Goal: Task Accomplishment & Management: Manage account settings

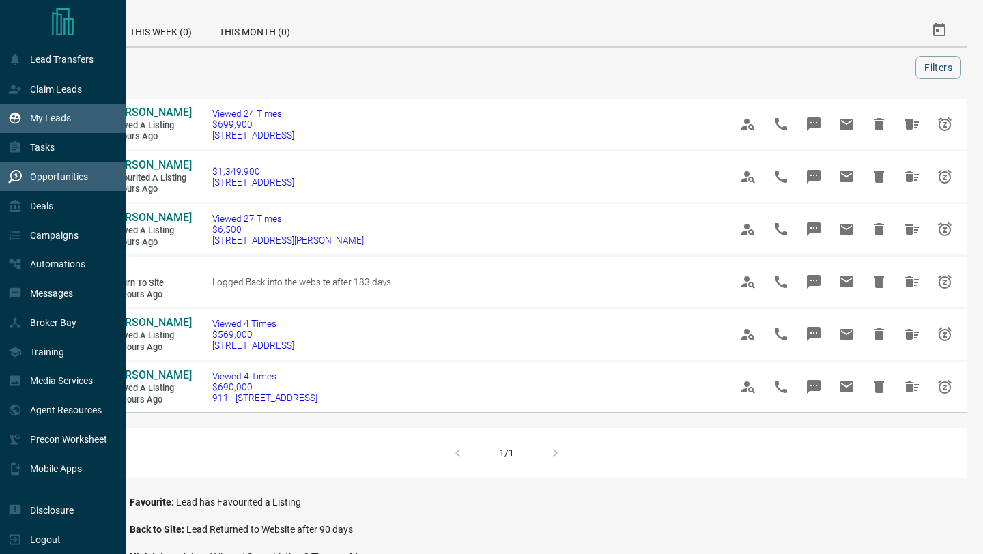
click at [8, 122] on div "My Leads" at bounding box center [63, 118] width 126 height 29
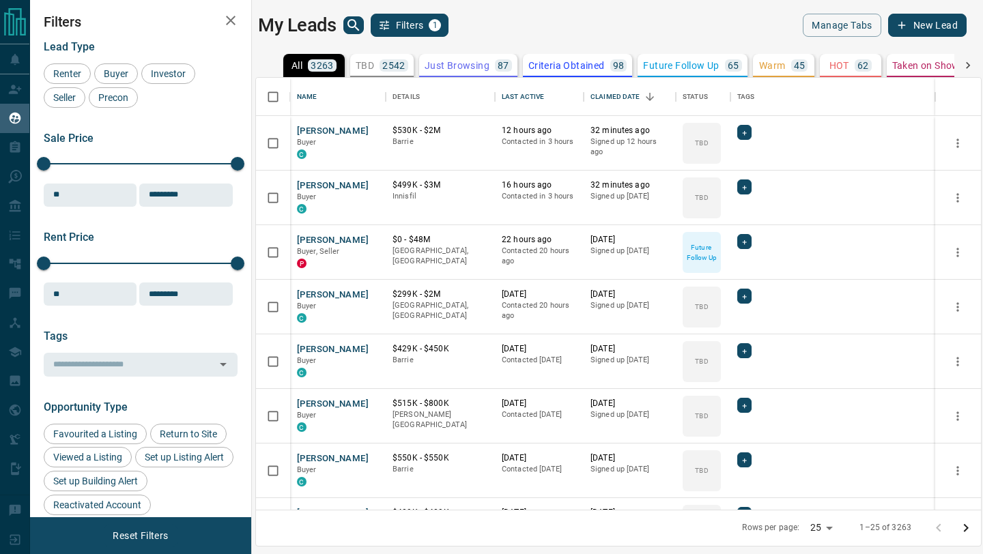
scroll to position [432, 725]
click at [515, 96] on div "Last Active" at bounding box center [523, 97] width 42 height 38
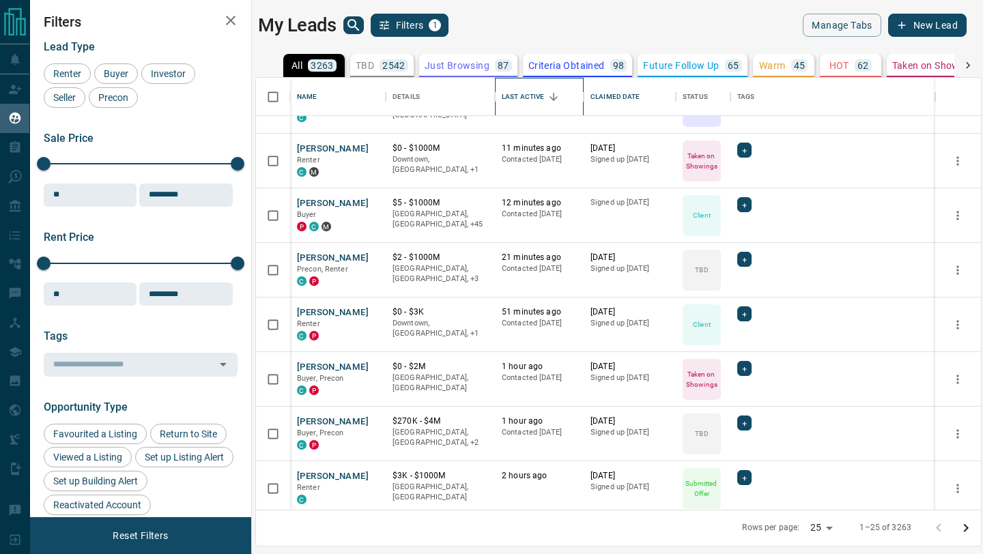
scroll to position [39, 0]
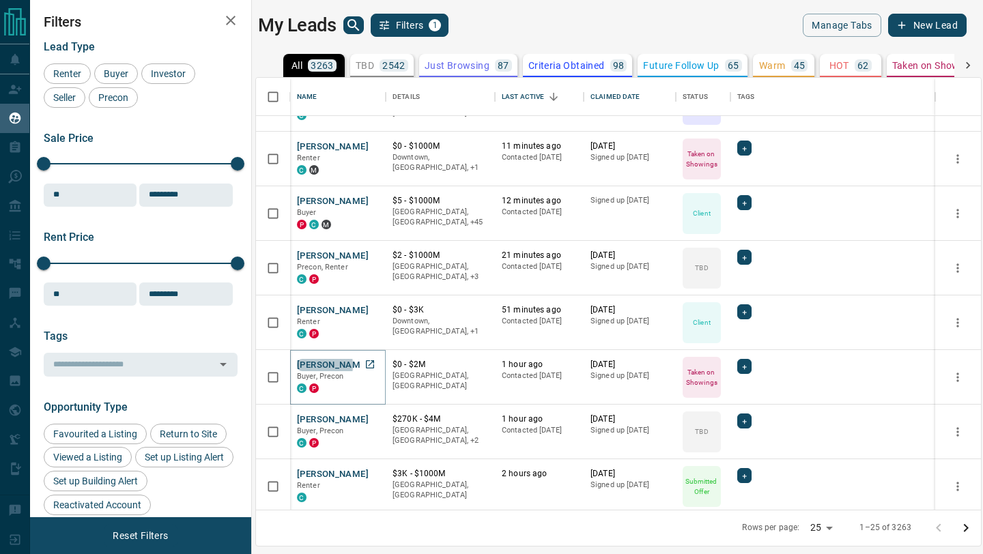
click at [309, 365] on button "[PERSON_NAME]" at bounding box center [333, 365] width 72 height 13
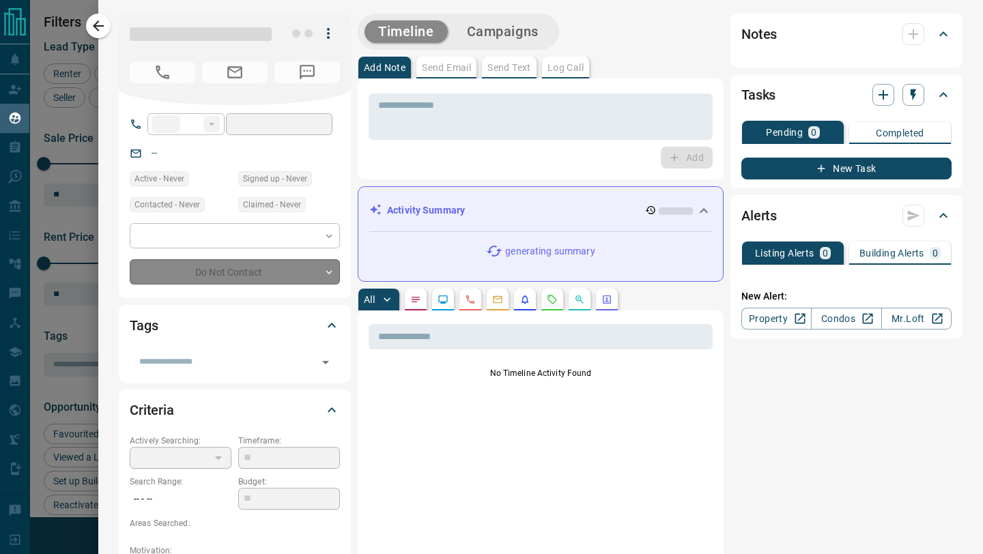
type input "**"
type input "**********"
type input "*"
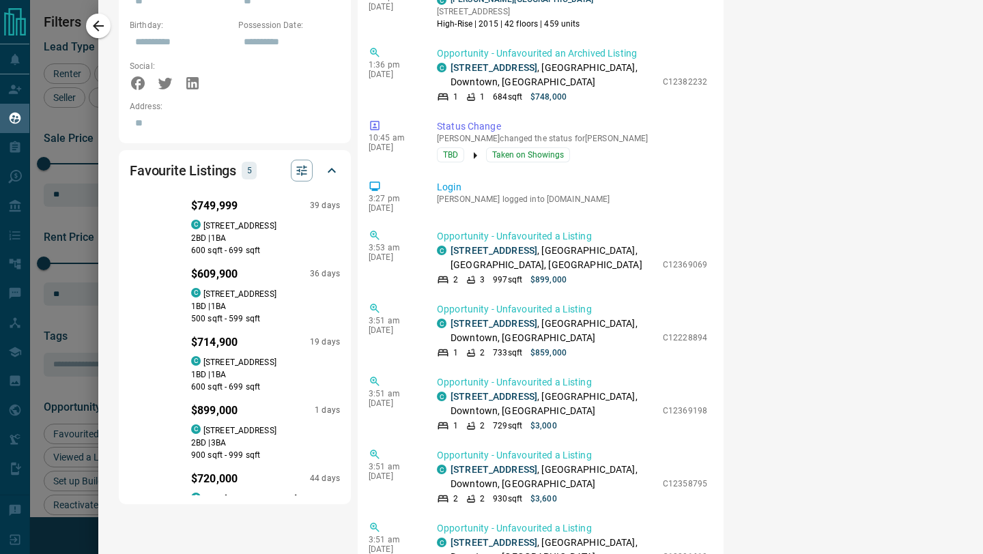
scroll to position [939, 0]
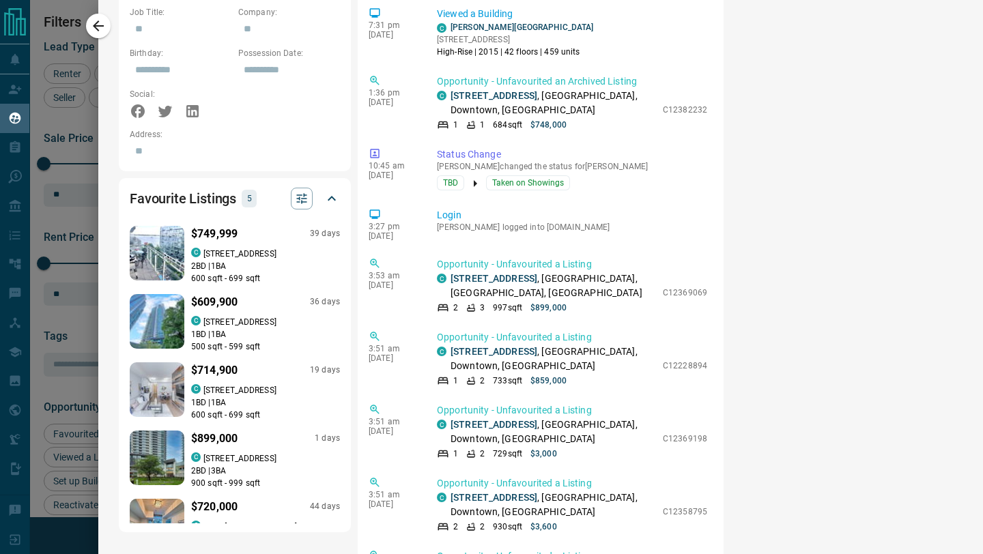
click at [210, 226] on p "$749,999" at bounding box center [214, 234] width 46 height 16
drag, startPoint x: 439, startPoint y: 200, endPoint x: 453, endPoint y: 210, distance: 17.6
click at [453, 210] on div "Login [PERSON_NAME] logged into [DOMAIN_NAME]" at bounding box center [575, 224] width 276 height 33
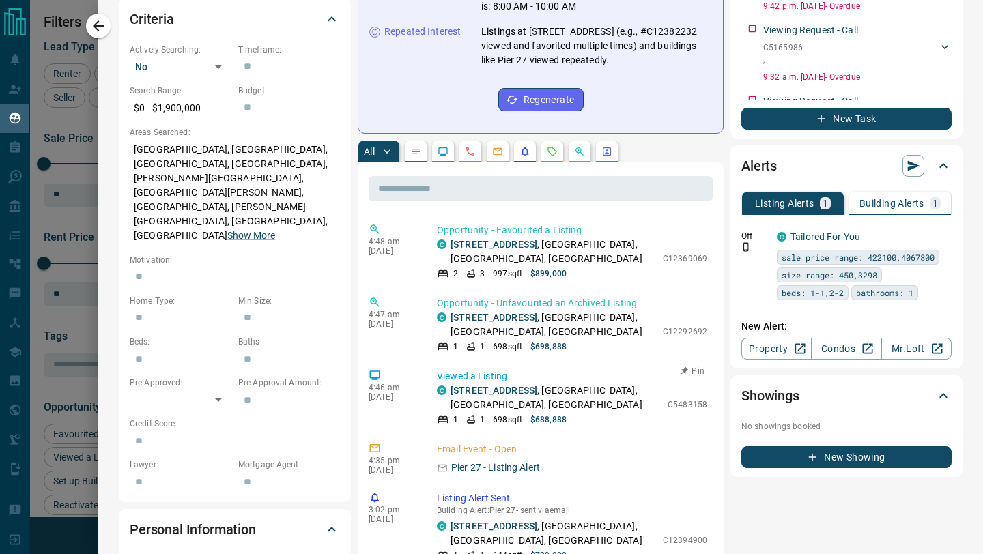
scroll to position [384, 0]
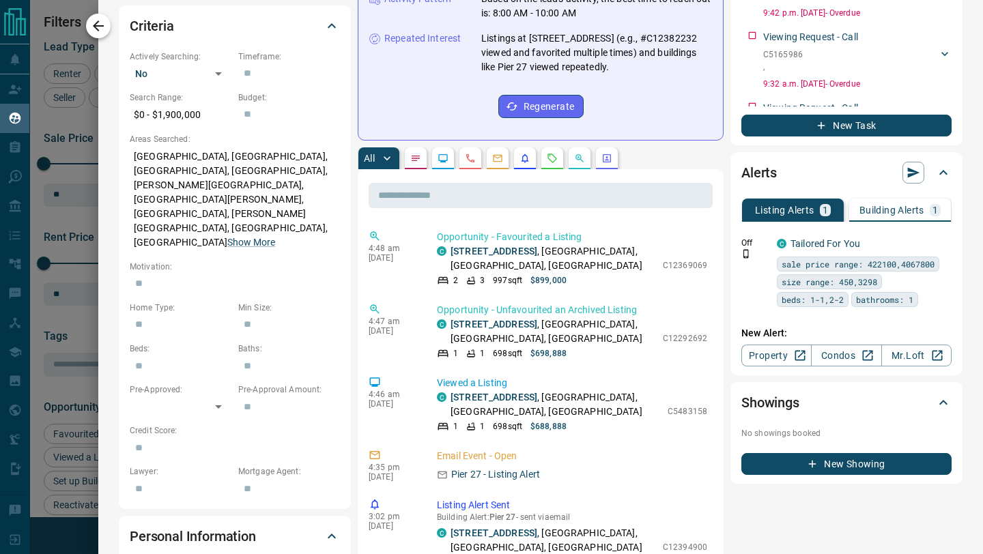
click at [103, 29] on icon "button" at bounding box center [98, 26] width 16 height 16
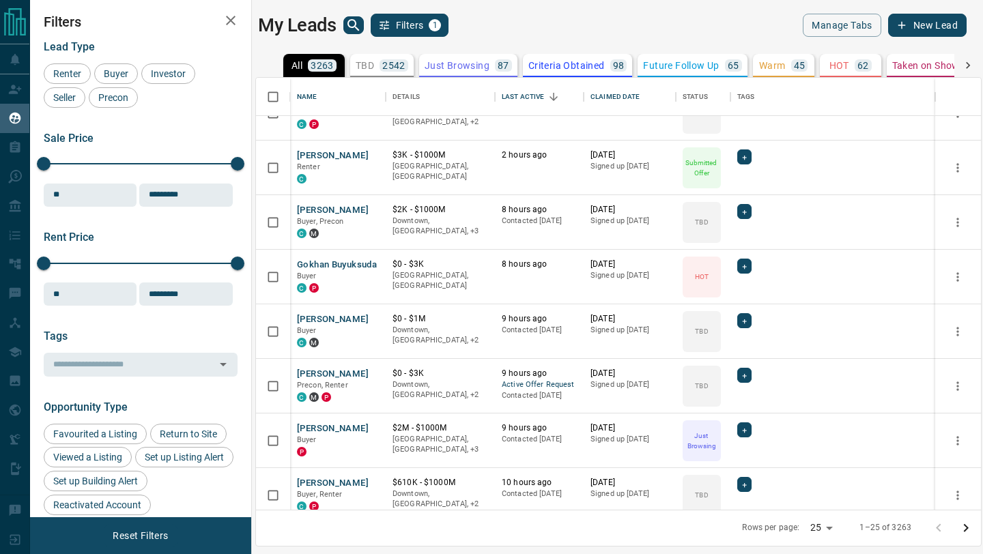
scroll to position [638, 0]
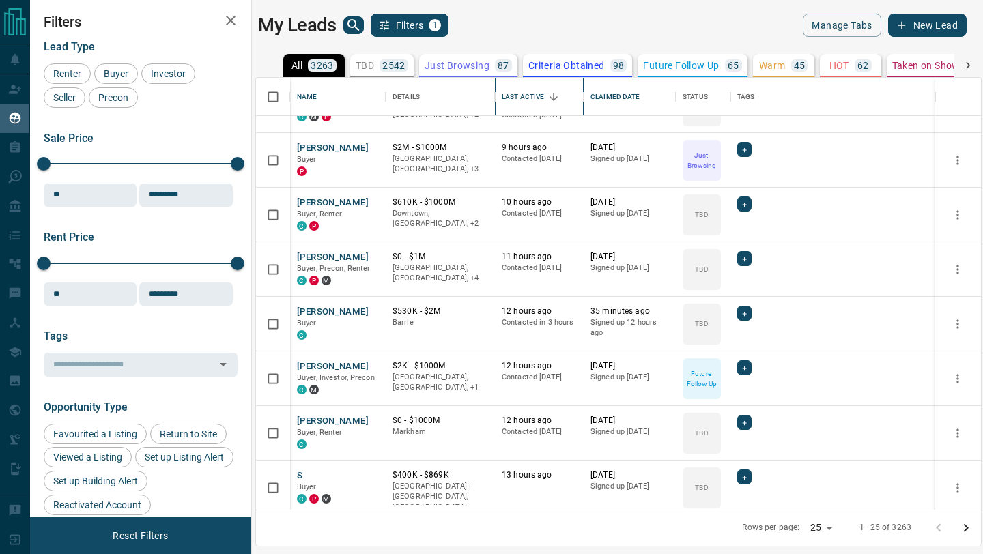
click at [541, 92] on div "Last Active" at bounding box center [523, 97] width 42 height 38
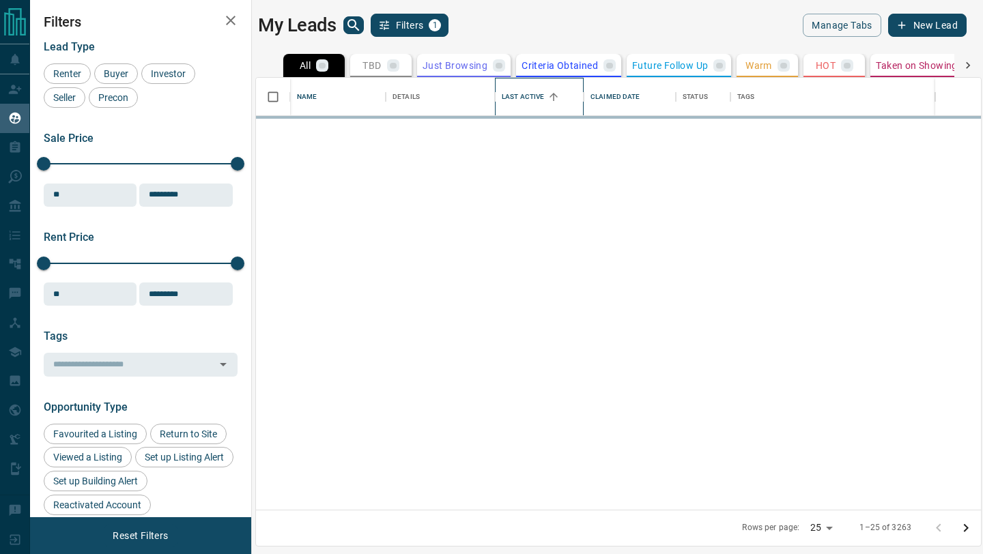
scroll to position [0, 0]
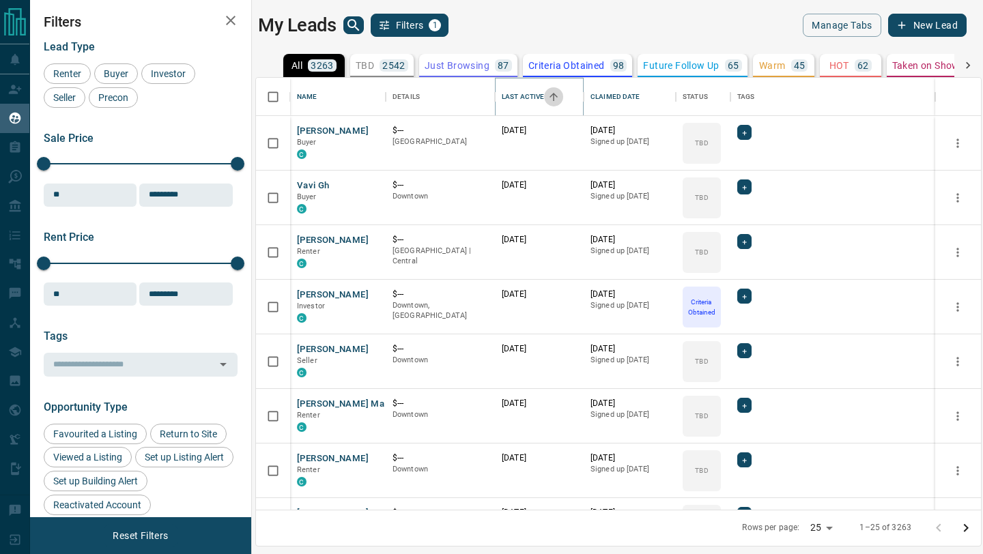
click at [560, 94] on button "Sort" at bounding box center [553, 96] width 19 height 19
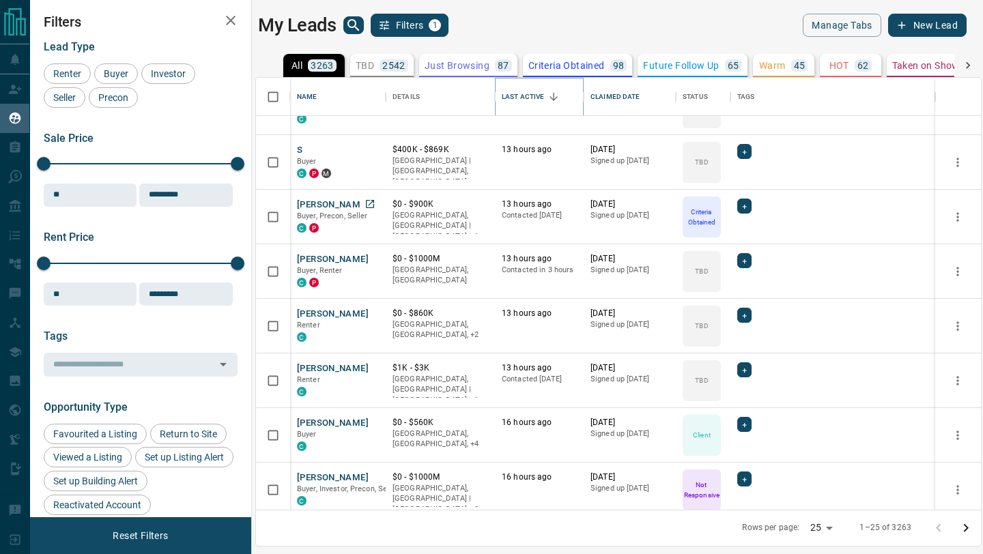
scroll to position [971, 0]
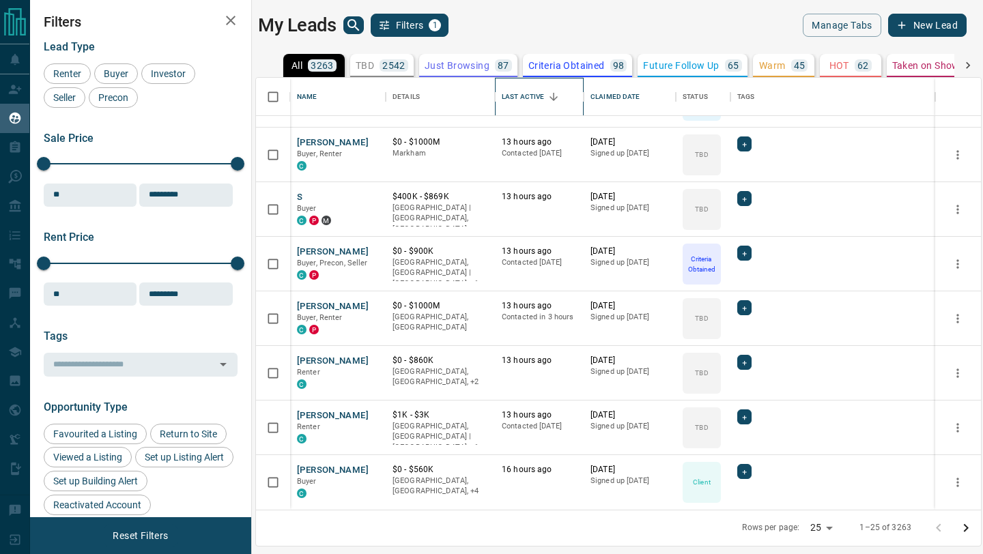
click at [537, 94] on div "Last Active" at bounding box center [523, 97] width 42 height 38
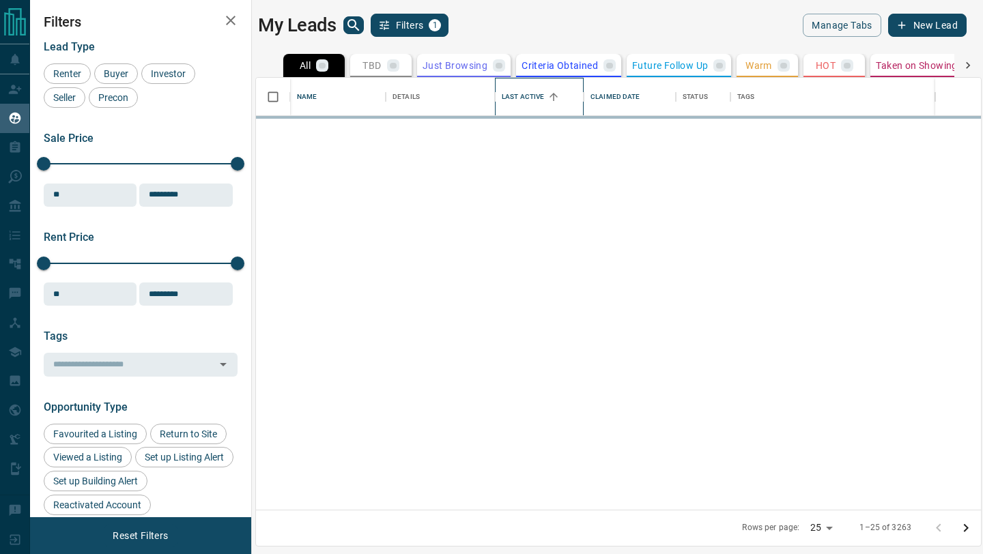
scroll to position [0, 0]
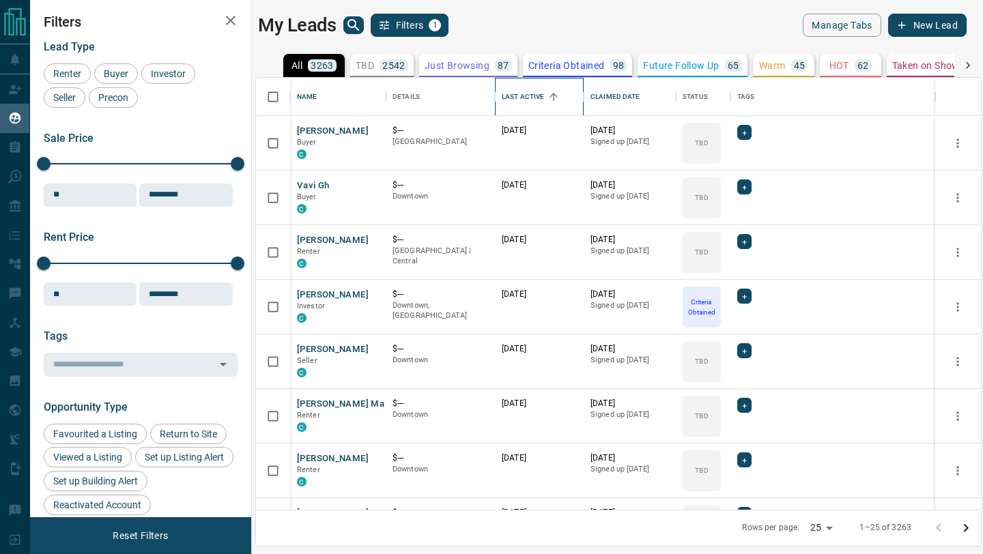
click at [537, 94] on div "Last Active" at bounding box center [523, 97] width 42 height 38
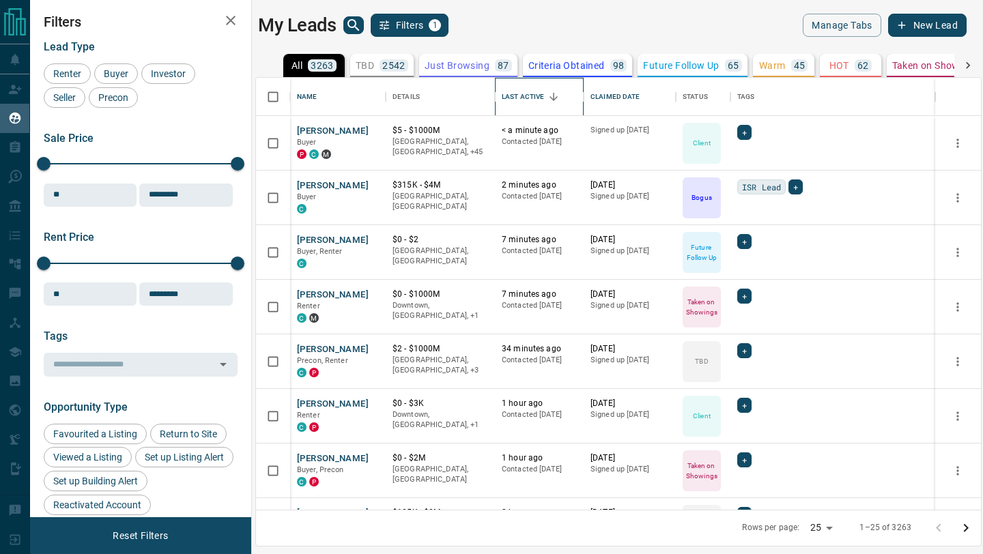
scroll to position [10, 0]
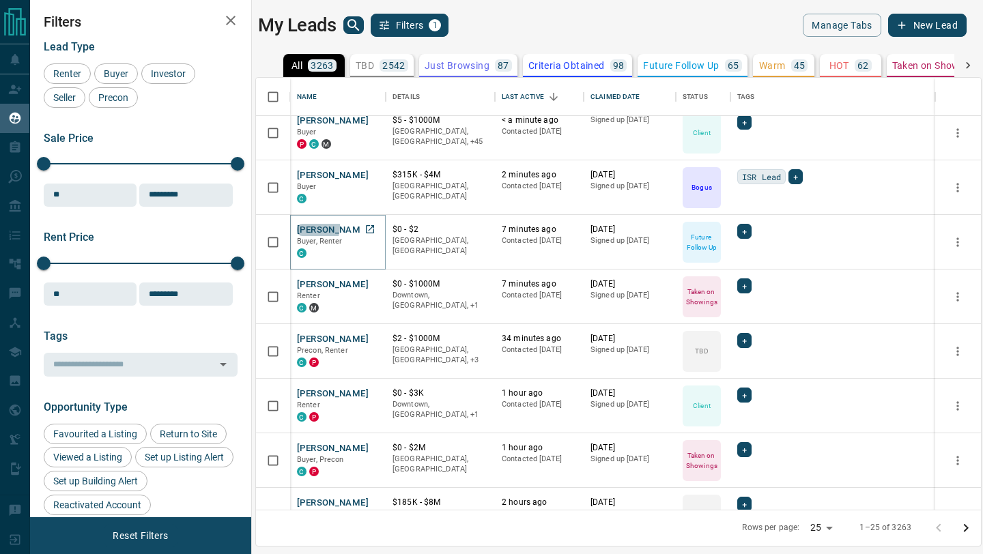
click at [303, 226] on button "[PERSON_NAME]" at bounding box center [333, 230] width 72 height 13
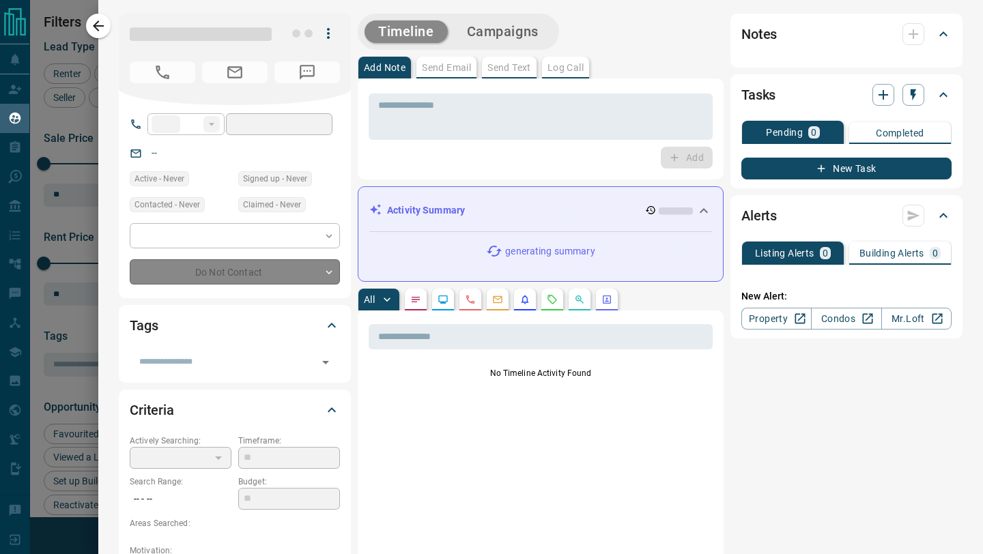
type input "****"
type input "**********"
type input "*"
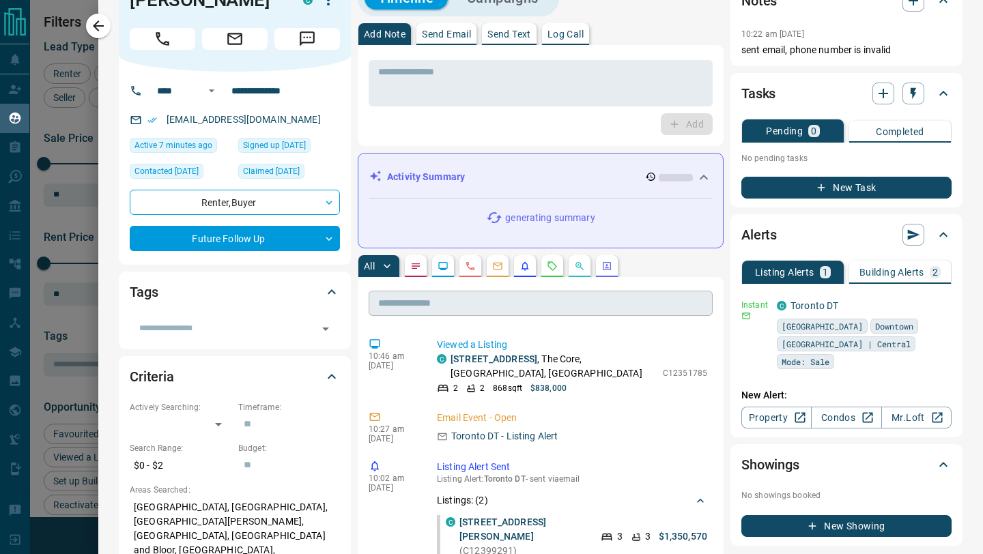
scroll to position [35, 0]
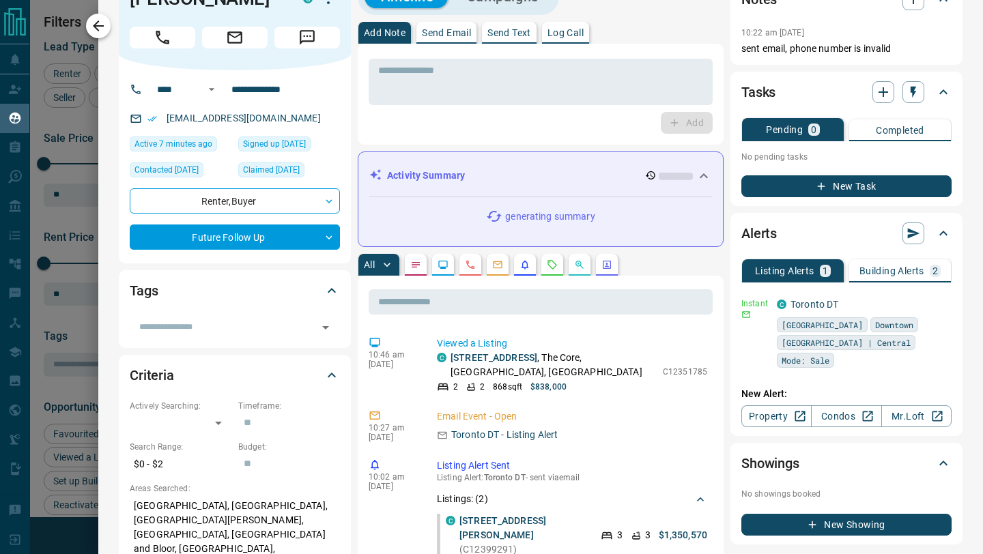
click at [95, 23] on icon "button" at bounding box center [98, 25] width 11 height 11
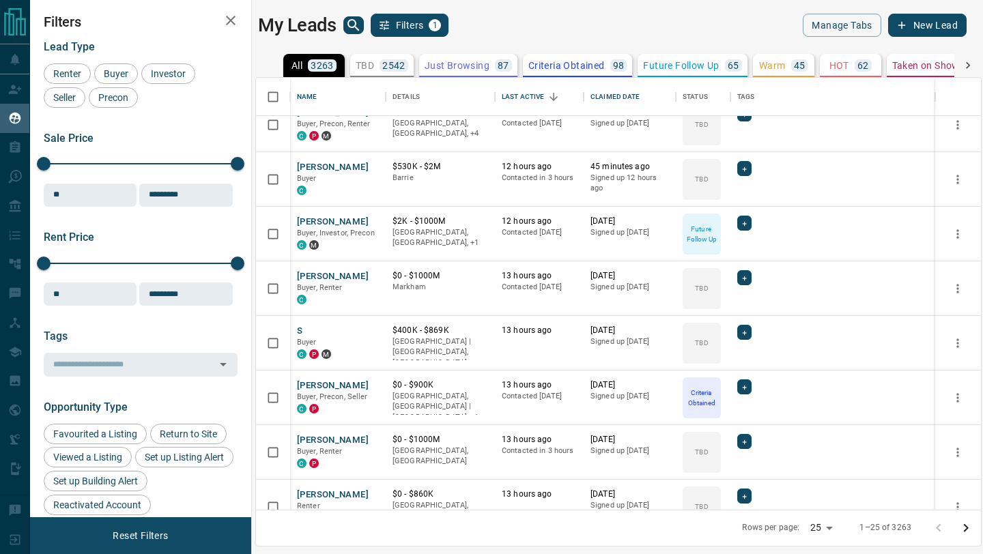
scroll to position [971, 0]
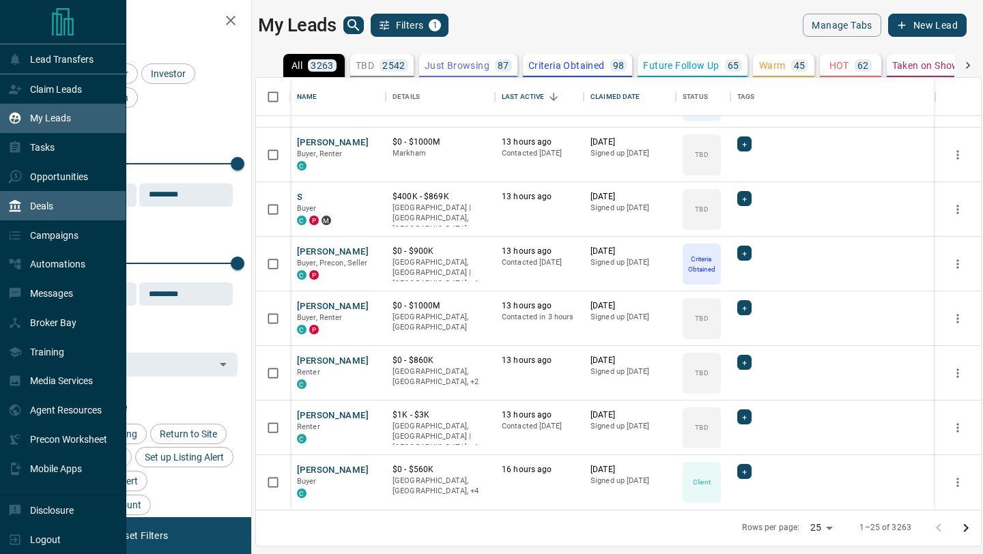
click at [19, 205] on icon at bounding box center [16, 206] width 12 height 12
